Goal: Task Accomplishment & Management: Manage account settings

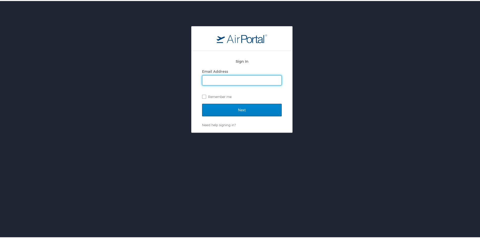
type input "[PERSON_NAME][EMAIL_ADDRESS][DOMAIN_NAME]"
click at [207, 105] on input "Next" at bounding box center [242, 109] width 80 height 13
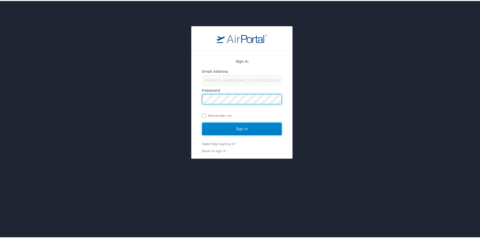
click at [238, 128] on input "Sign In" at bounding box center [242, 128] width 80 height 13
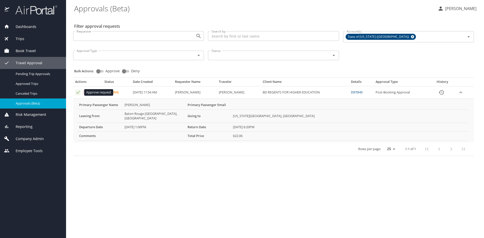
click at [77, 93] on icon "Approval table" at bounding box center [78, 92] width 5 height 5
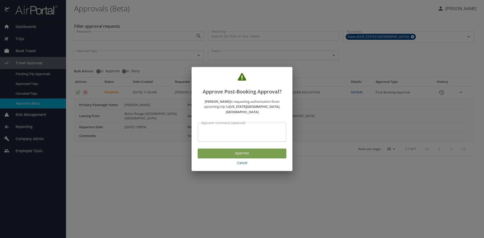
click at [211, 149] on button "Approve" at bounding box center [241, 154] width 89 height 10
